Goal: Download file/media

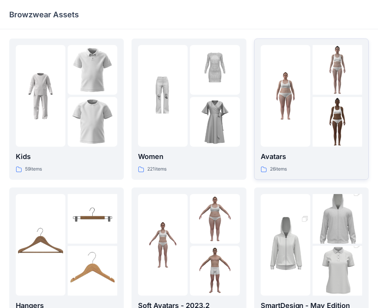
click at [289, 138] on div at bounding box center [286, 96] width 50 height 102
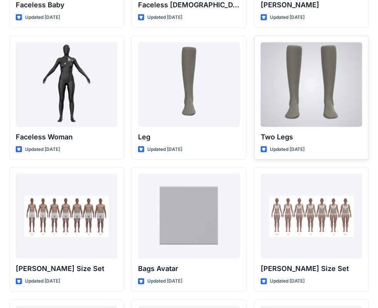
scroll to position [672, 0]
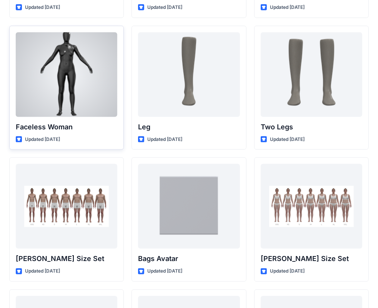
click at [17, 137] on icon at bounding box center [19, 139] width 6 height 6
click at [52, 114] on div at bounding box center [67, 74] width 102 height 85
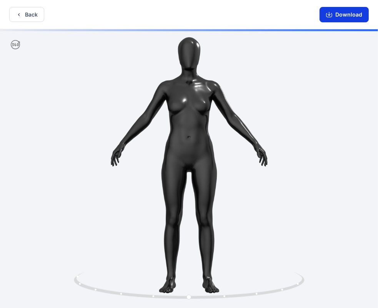
click at [341, 14] on button "Download" at bounding box center [344, 14] width 49 height 15
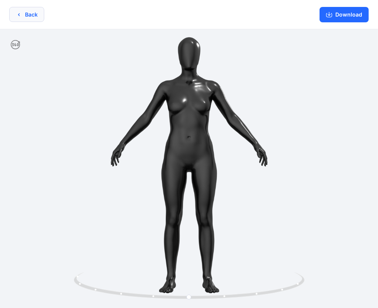
click at [31, 15] on button "Back" at bounding box center [26, 14] width 35 height 15
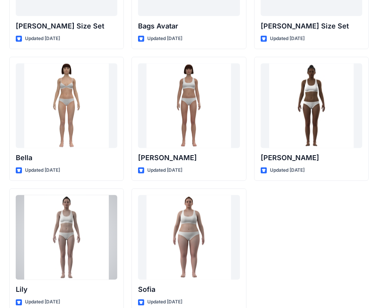
scroll to position [918, 0]
